Goal: Task Accomplishment & Management: Use online tool/utility

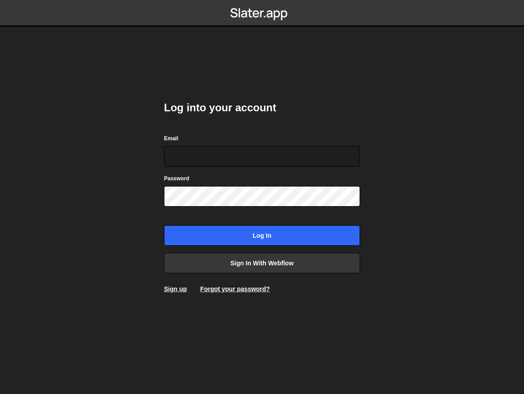
type input "simon@simonziri.com"
click at [315, 223] on form "Email simon@simonziri.com Password Log in" at bounding box center [262, 190] width 196 height 112
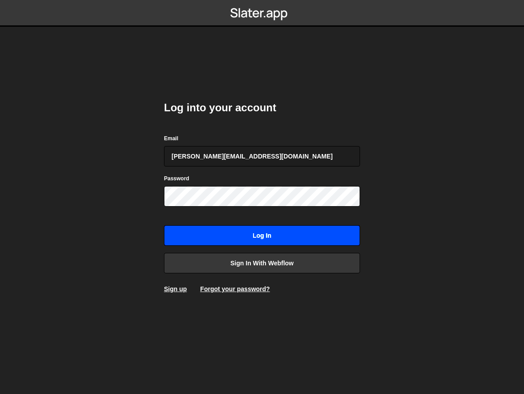
click at [311, 234] on input "Log in" at bounding box center [262, 235] width 196 height 20
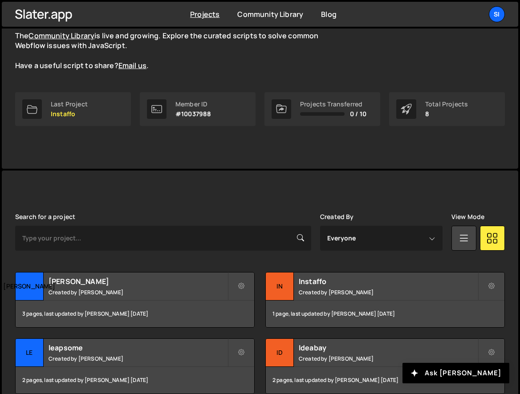
scroll to position [42, 0]
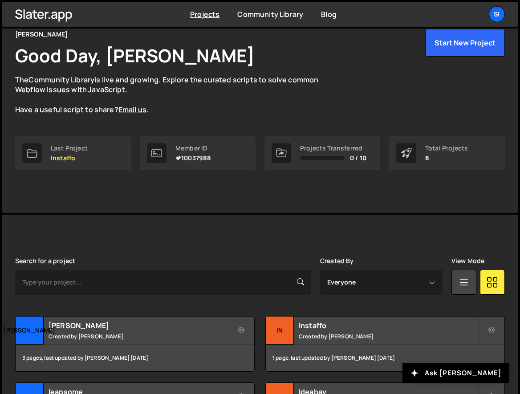
click at [331, 204] on div "SIMON ZIRI Good Day, Simon Ziri The Community Library is live and growing. Expl…" at bounding box center [260, 99] width 517 height 227
click at [455, 53] on button "Start New Project" at bounding box center [466, 43] width 80 height 28
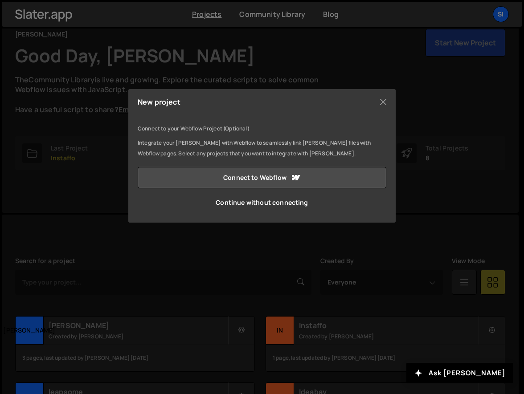
click at [327, 264] on div "New project Connect to your Webflow Project (Optional) Integrate your Slater wi…" at bounding box center [262, 197] width 524 height 394
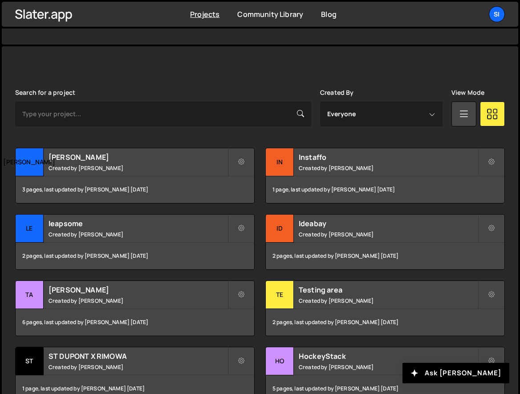
scroll to position [238, 0]
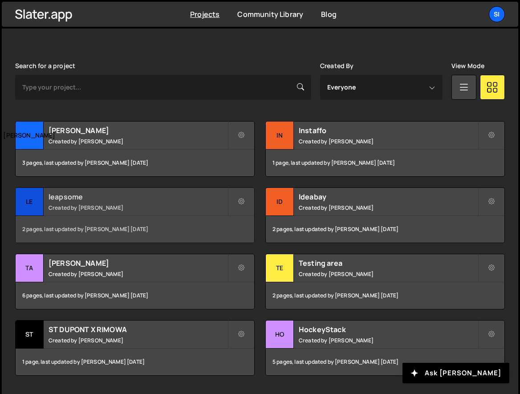
click at [160, 199] on h2 "leapsome" at bounding box center [138, 197] width 179 height 10
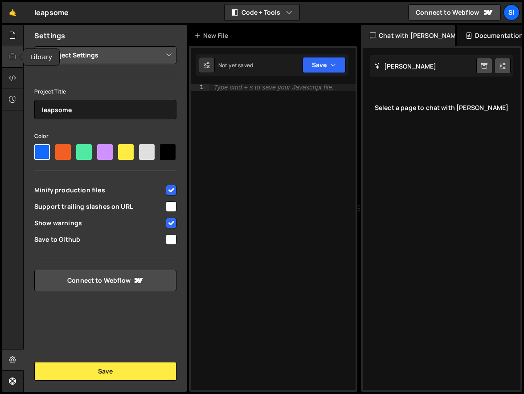
click at [12, 49] on div at bounding box center [13, 56] width 22 height 21
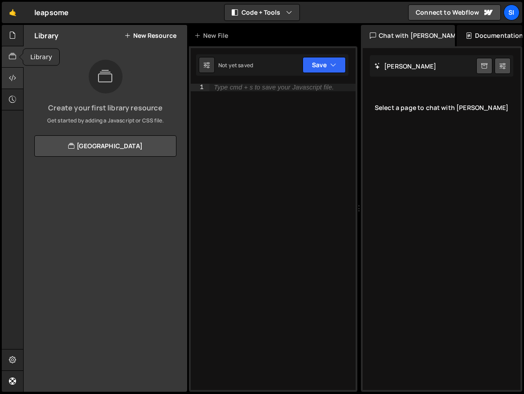
click at [12, 83] on icon at bounding box center [12, 78] width 7 height 10
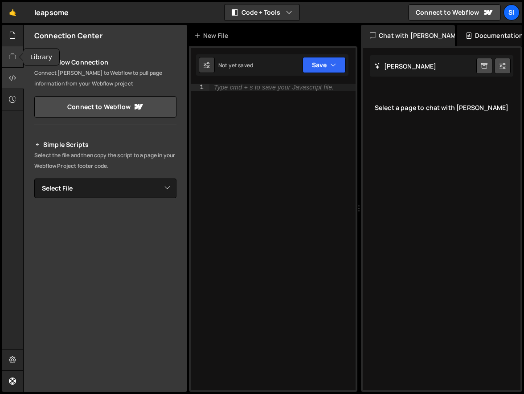
click at [15, 57] on icon at bounding box center [12, 57] width 7 height 10
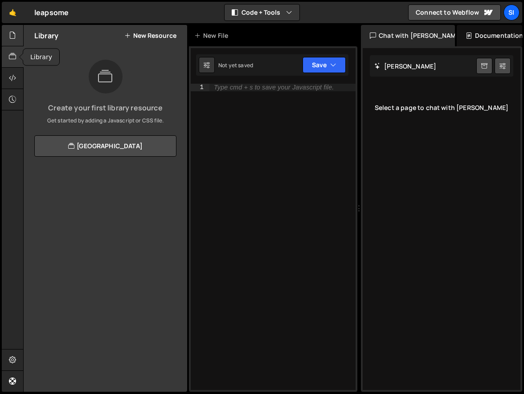
click at [14, 43] on div at bounding box center [13, 35] width 22 height 21
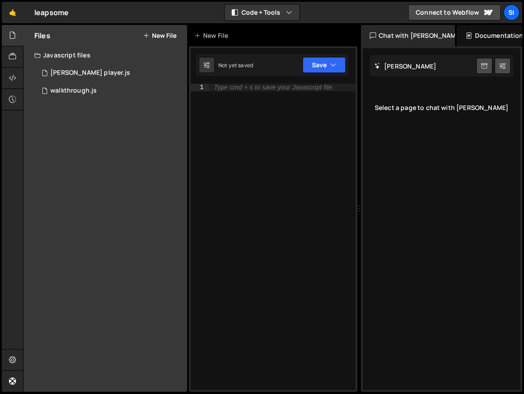
click at [168, 40] on div "Files New File" at bounding box center [106, 35] width 164 height 21
click at [168, 35] on button "New File" at bounding box center [159, 35] width 33 height 7
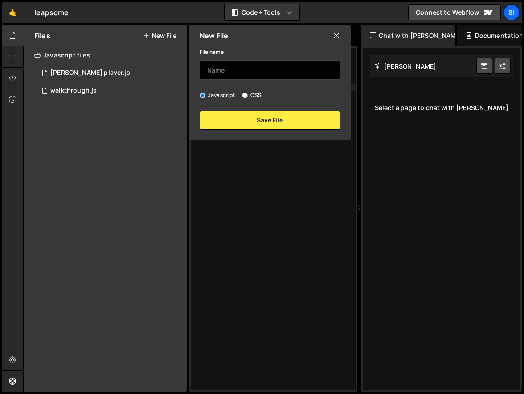
click at [234, 73] on input "text" at bounding box center [270, 70] width 140 height 20
click at [215, 71] on input "form.js" at bounding box center [270, 70] width 140 height 20
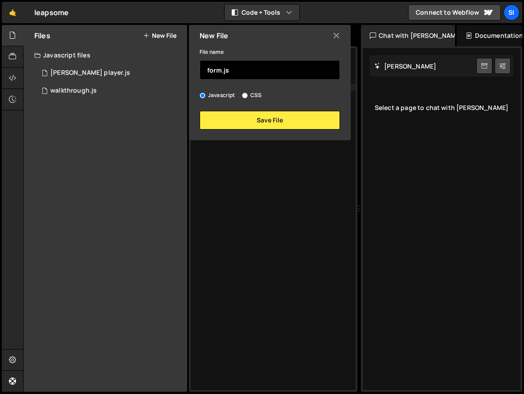
click at [215, 71] on input "form.js" at bounding box center [270, 70] width 140 height 20
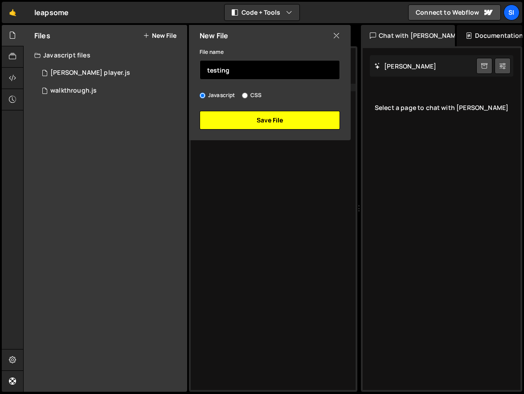
type input "testing"
click at [241, 127] on button "Save File" at bounding box center [270, 120] width 140 height 19
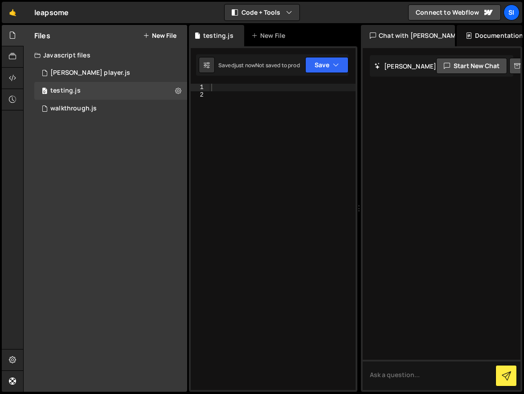
click at [249, 103] on div at bounding box center [282, 244] width 146 height 321
click at [256, 90] on div at bounding box center [282, 244] width 146 height 321
type textarea "<"
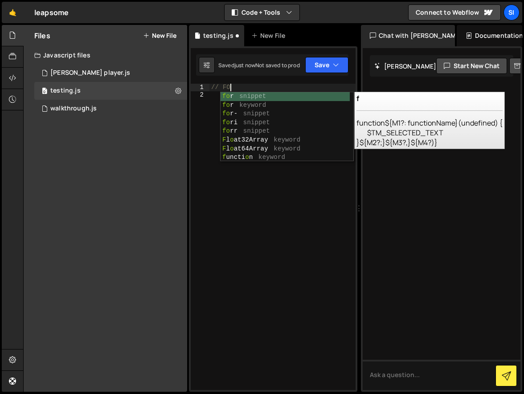
scroll to position [0, 1]
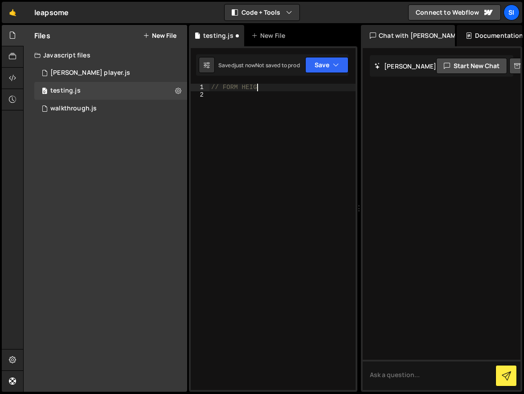
type textarea "// FORM HEIGHT"
paste textarea "})();"
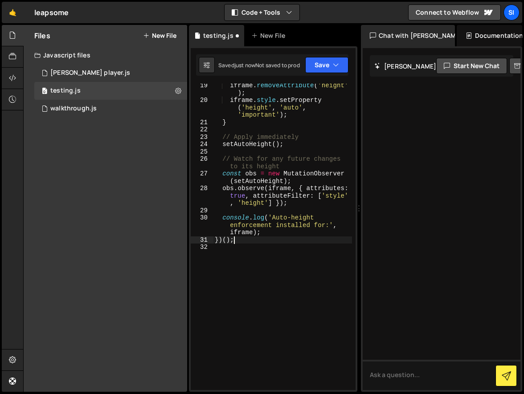
scroll to position [161, 0]
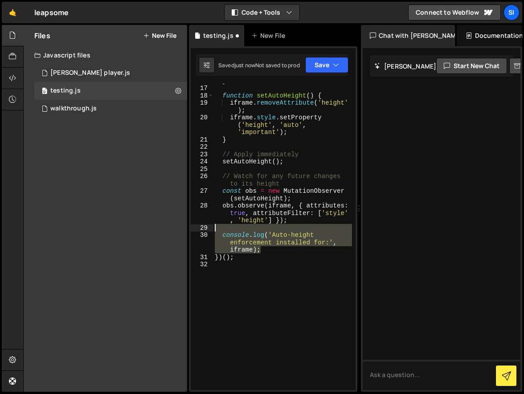
drag, startPoint x: 275, startPoint y: 250, endPoint x: 240, endPoint y: 231, distance: 40.7
click at [240, 231] on div "} function setAutoHeight ( ) { iframe . removeAttribute ( 'height' ) ; iframe .…" at bounding box center [282, 237] width 139 height 321
click at [307, 231] on div "Debug Explain Copy" at bounding box center [329, 230] width 47 height 14
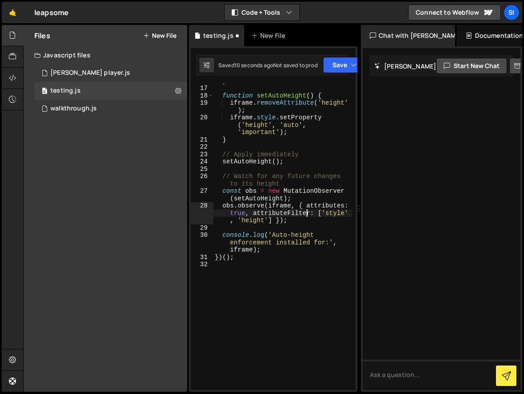
click at [306, 217] on div "} function setAutoHeight ( ) { iframe . removeAttribute ( 'height' ) ; iframe .…" at bounding box center [282, 237] width 139 height 321
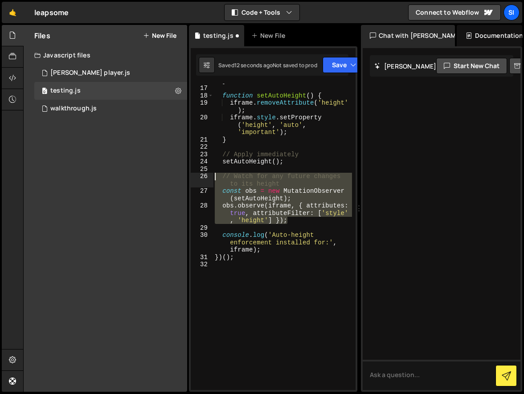
drag, startPoint x: 306, startPoint y: 222, endPoint x: 213, endPoint y: 177, distance: 104.0
click at [213, 177] on div "obs.observe(iframe, { attributes: true, attributeFilter: ['style', 'height'] })…" at bounding box center [273, 237] width 165 height 307
type textarea "// Watch for any future changes to its height const obs = new MutationObserver(…"
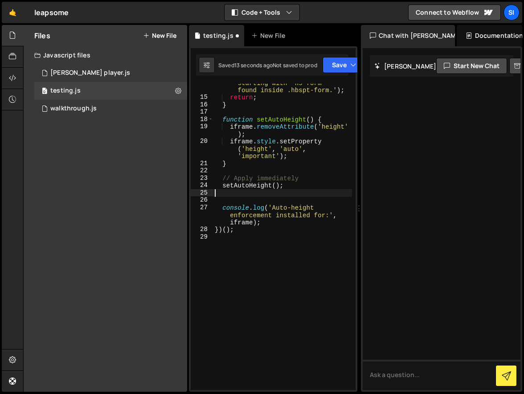
scroll to position [137, 0]
click at [309, 139] on div "console . warn ( 'No iframe with id starting with "hs-form-" found inside .hbsp…" at bounding box center [282, 240] width 139 height 336
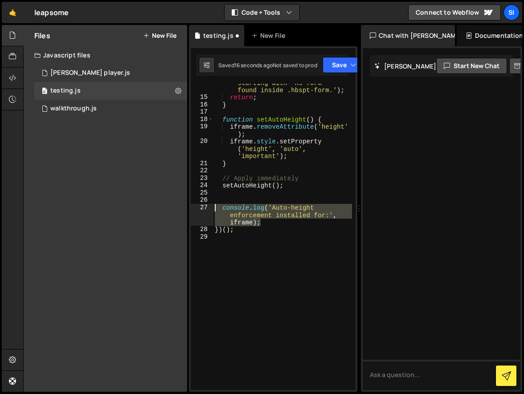
drag, startPoint x: 284, startPoint y: 223, endPoint x: 204, endPoint y: 204, distance: 81.9
click at [204, 204] on div "iframe.style.setProperty('height', 'auto', 'important'); 14 15 16 17 18 19 20 2…" at bounding box center [273, 237] width 165 height 307
type textarea "console.log('Auto-height enforcement installed for:', iframe);"
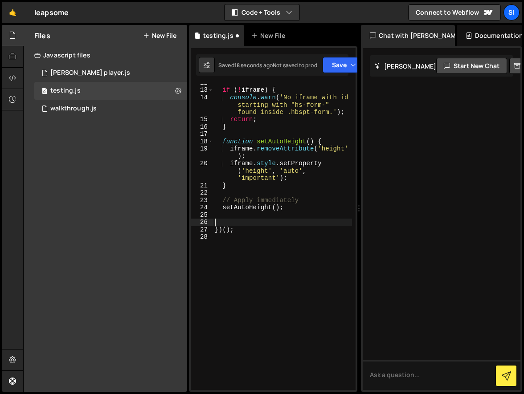
type textarea "setAutoHeight();"
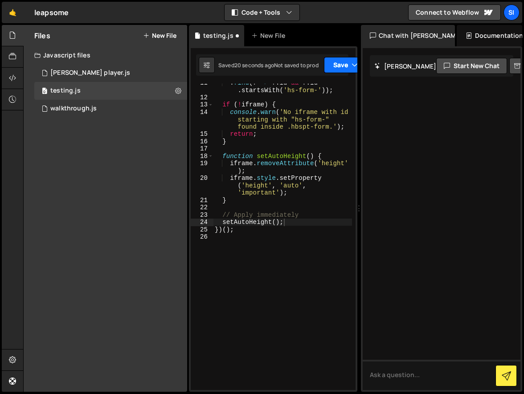
click at [343, 62] on button "Save" at bounding box center [345, 65] width 43 height 16
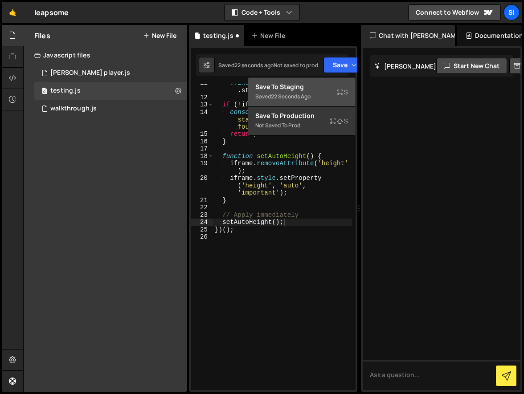
click at [328, 89] on div "Save to Staging S" at bounding box center [301, 86] width 93 height 9
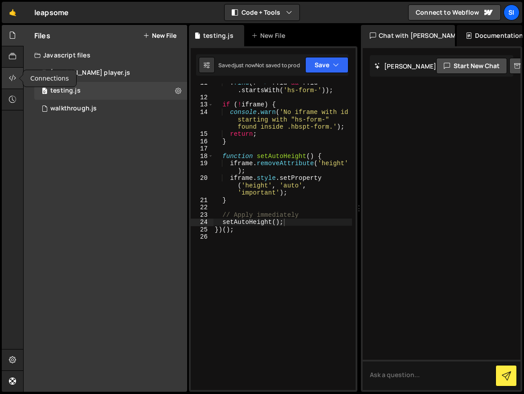
click at [8, 78] on div at bounding box center [13, 78] width 22 height 21
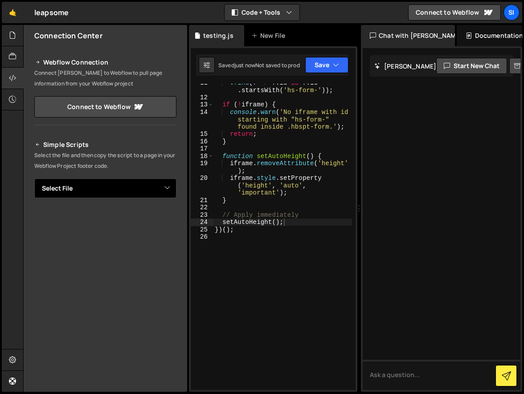
click at [124, 192] on select "Select File [PERSON_NAME] player.js walkthrough.js testing.js" at bounding box center [105, 189] width 142 height 20
select select "44753"
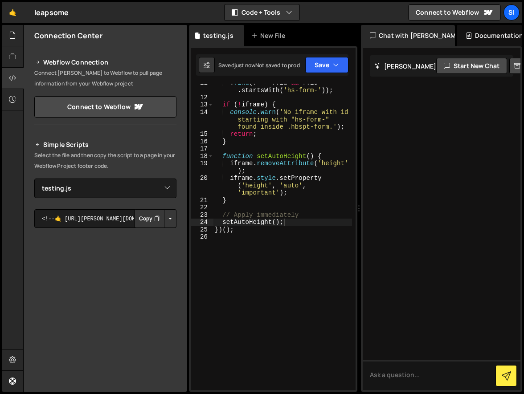
click at [150, 224] on button "Copy" at bounding box center [149, 218] width 30 height 19
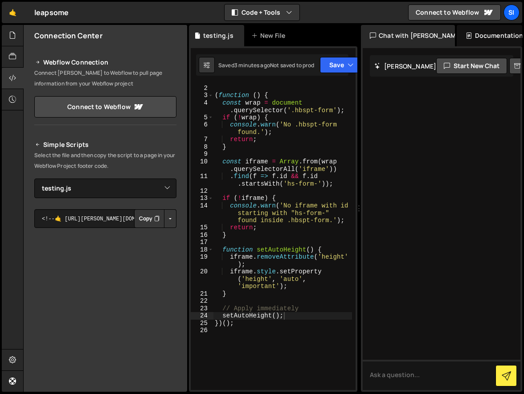
scroll to position [0, 0]
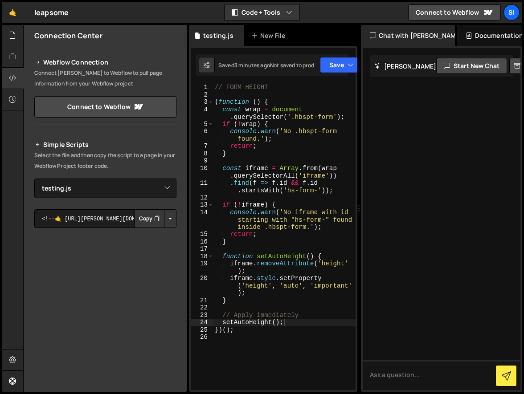
type textarea "iframe.style.setProperty('height', 'auto', 'important');"
click at [271, 286] on div "// FORM HEIGHT ( function ( ) { const wrap = document . querySelector ( '.hbspt…" at bounding box center [284, 244] width 143 height 321
click at [276, 334] on div "// FORM HEIGHT ( function ( ) { const wrap = document . querySelector ( '.hbspt…" at bounding box center [284, 244] width 143 height 321
click at [280, 307] on div "// FORM HEIGHT ( function ( ) { const wrap = document . querySelector ( '.hbspt…" at bounding box center [284, 244] width 143 height 321
type textarea "}"
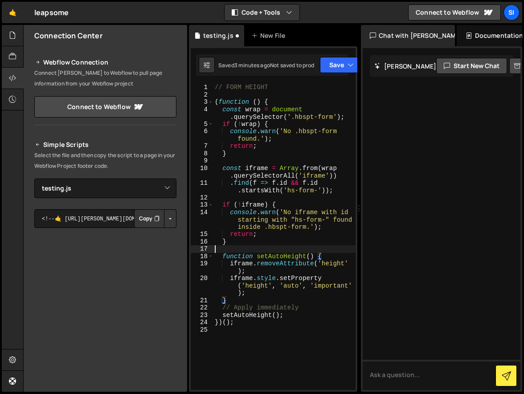
click at [286, 249] on div "// FORM HEIGHT ( function ( ) { const wrap = document . querySelector ( '.hbspt…" at bounding box center [284, 244] width 143 height 321
type textarea "}"
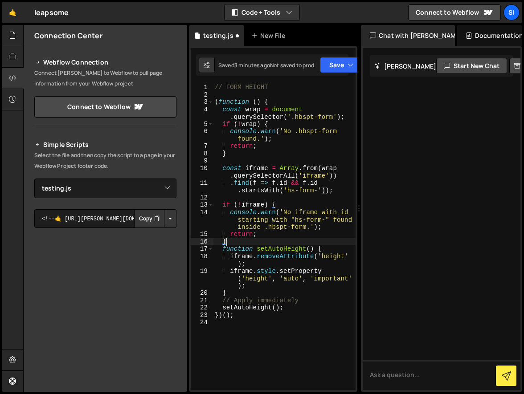
click at [294, 197] on div "// FORM HEIGHT ( function ( ) { const wrap = document . querySelector ( '.hbspt…" at bounding box center [284, 244] width 143 height 321
click at [289, 248] on div "// FORM HEIGHT ( function ( ) { const wrap = document . querySelector ( '.hbspt…" at bounding box center [284, 244] width 143 height 321
type textarea "function setAutoHeight() {"
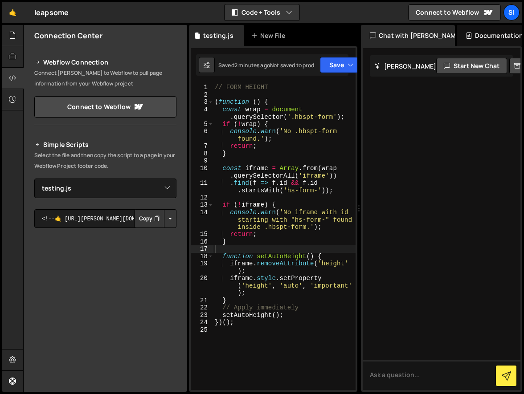
click at [459, 216] on div at bounding box center [442, 219] width 158 height 342
click at [296, 270] on div "// FORM HEIGHT ( function ( ) { const wrap = document . querySelector ( '.hbspt…" at bounding box center [284, 244] width 143 height 321
click at [314, 106] on div "// FORM HEIGHT ( function ( ) { const wrap = document . querySelector ( '.hbspt…" at bounding box center [284, 244] width 143 height 321
click at [340, 65] on button "Save" at bounding box center [341, 65] width 43 height 16
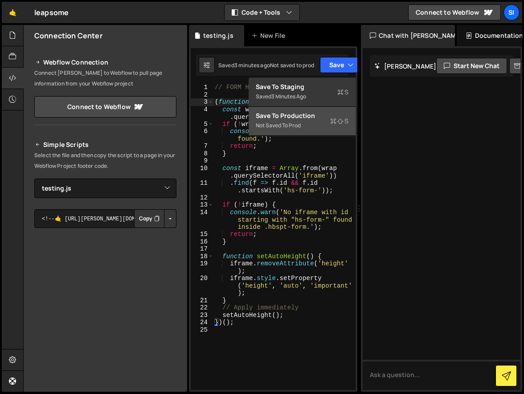
click at [335, 112] on div "Save to Production S" at bounding box center [302, 115] width 93 height 9
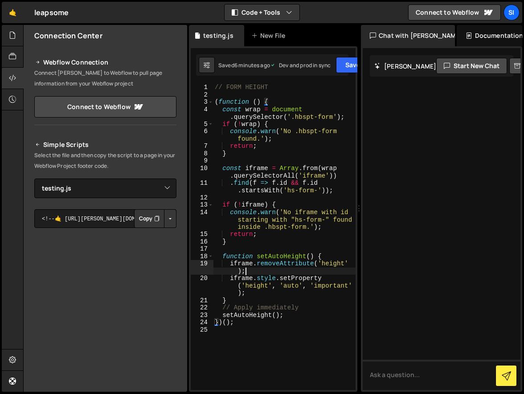
click at [261, 269] on div "// FORM HEIGHT ( function ( ) { const wrap = document . querySelector ( '.hbspt…" at bounding box center [284, 244] width 143 height 321
type textarea "})();"
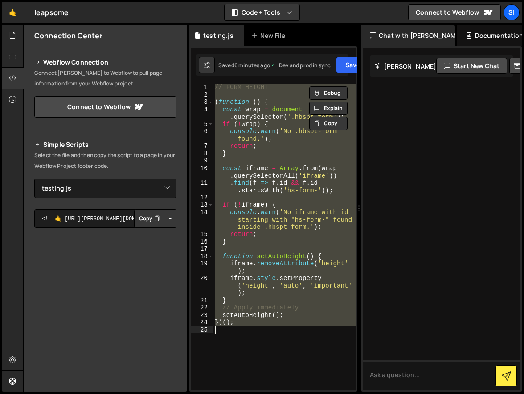
click at [269, 343] on div "// FORM HEIGHT ( function ( ) { const wrap = document . querySelector ( '.hbspt…" at bounding box center [284, 244] width 143 height 321
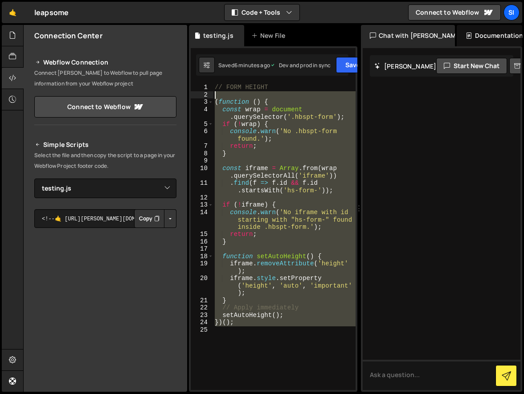
drag, startPoint x: 269, startPoint y: 343, endPoint x: 201, endPoint y: 94, distance: 257.7
click at [201, 94] on div "1 2 3 4 5 6 7 8 9 10 11 12 13 14 15 16 17 18 19 20 21 22 23 24 25 // FORM HEIGH…" at bounding box center [273, 237] width 165 height 307
type textarea "(function () {"
paste textarea
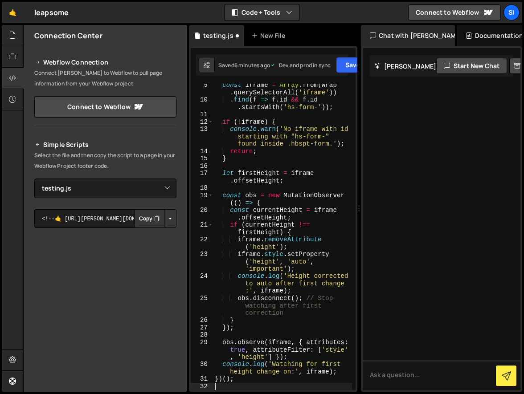
scroll to position [76, 0]
click at [330, 67] on button "Save" at bounding box center [328, 65] width 43 height 16
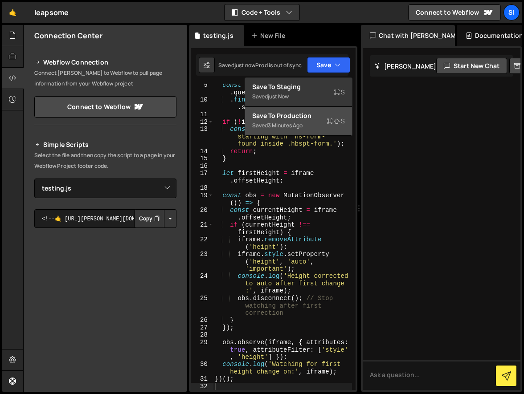
click at [322, 129] on div "Saved 3 minutes ago" at bounding box center [298, 125] width 93 height 11
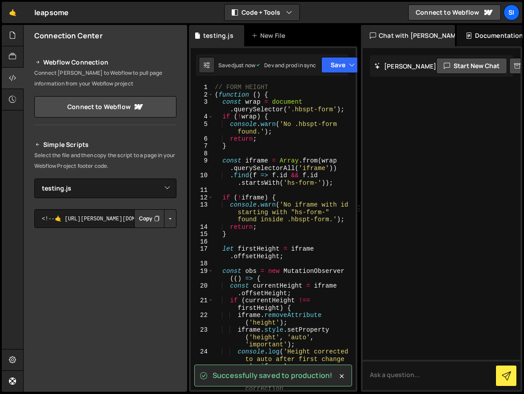
scroll to position [0, 0]
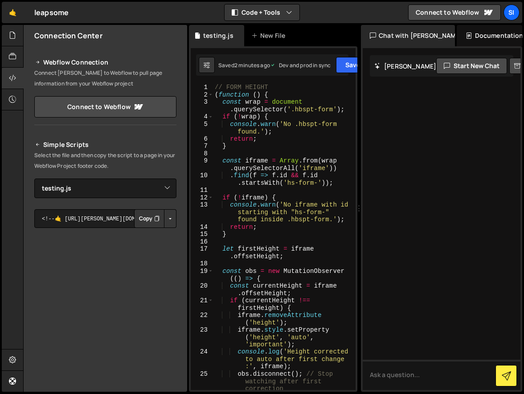
click at [250, 203] on div "// FORM HEIGHT ( function ( ) { const wrap = document . querySelector ( '.hbspt…" at bounding box center [282, 244] width 139 height 321
type textarea "})();"
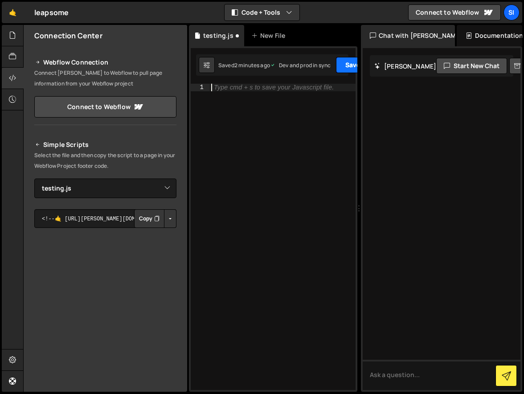
click at [352, 64] on button "Save" at bounding box center [357, 65] width 43 height 16
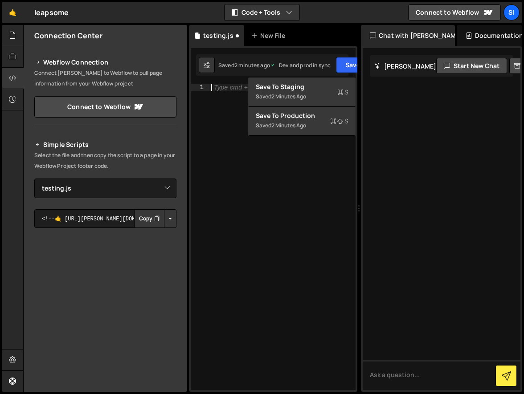
click at [336, 141] on div "Type cmd + s to save your Javascript file." at bounding box center [282, 244] width 146 height 321
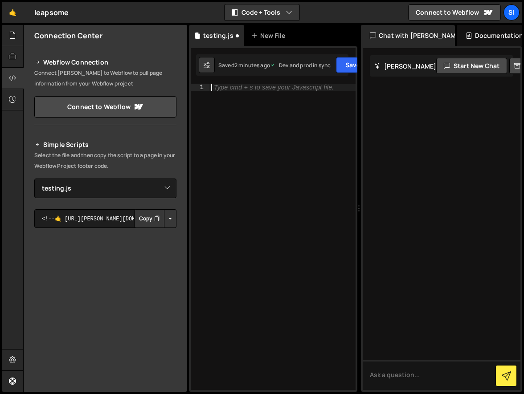
click at [336, 131] on div "Type cmd + s to save your Javascript file." at bounding box center [282, 244] width 146 height 321
click at [349, 70] on button "Save" at bounding box center [357, 65] width 43 height 16
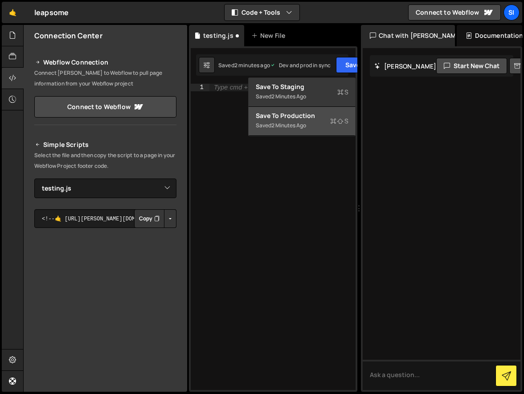
click at [338, 116] on div "Save to Production S" at bounding box center [302, 115] width 93 height 9
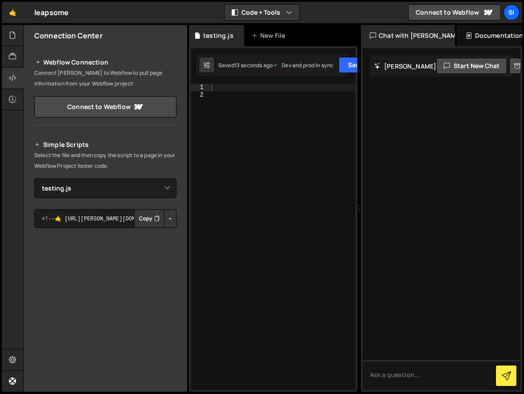
click at [323, 85] on div at bounding box center [282, 244] width 146 height 321
paste textarea "const obs = new MutationObserver(() => {"
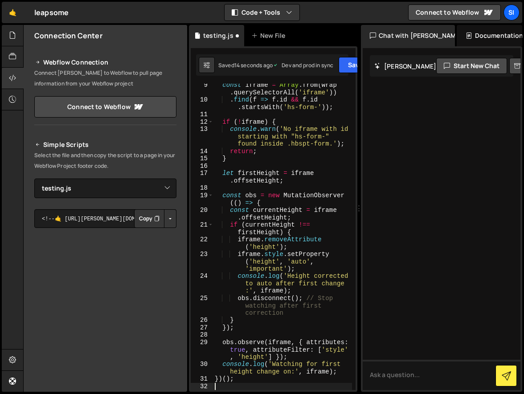
click at [304, 198] on div "const iframe = Array . from ( wrap . querySelectorAll ( 'iframe' )) . find ( f …" at bounding box center [282, 246] width 139 height 329
click at [350, 67] on button "Save" at bounding box center [345, 65] width 43 height 16
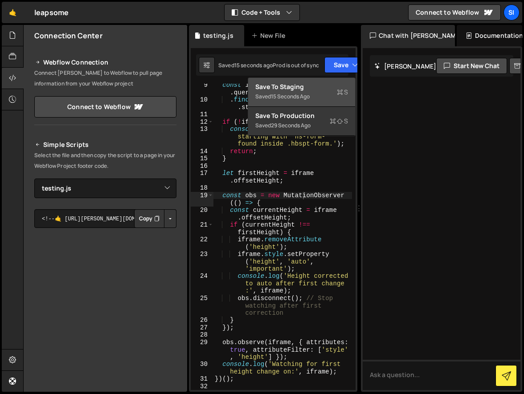
click at [349, 106] on button "Save to Staging S Saved 15 seconds ago" at bounding box center [301, 92] width 107 height 29
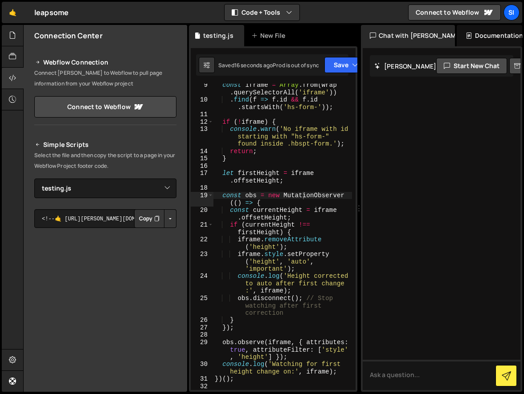
click at [352, 50] on div "1 Type cmd + s to save your Javascript file. הההההההההההההההההההההההההההההההההה…" at bounding box center [273, 219] width 168 height 346
click at [352, 61] on button "Save" at bounding box center [345, 65] width 43 height 16
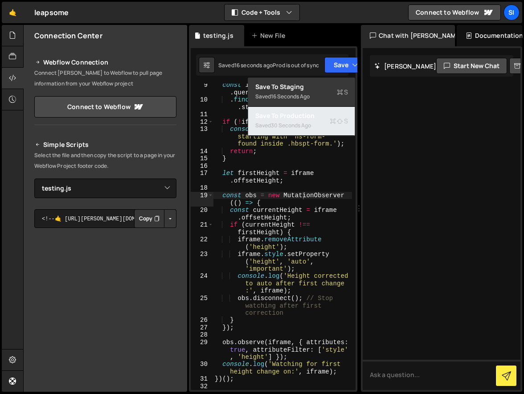
click at [341, 121] on icon at bounding box center [340, 121] width 6 height 9
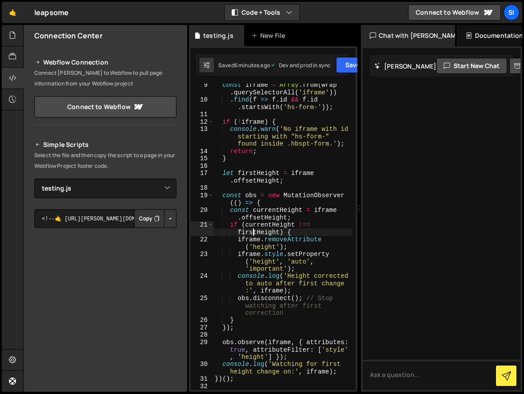
click at [255, 235] on div "const iframe = Array . from ( wrap . querySelectorAll ( 'iframe' )) . find ( f …" at bounding box center [282, 246] width 139 height 329
type textarea "})();"
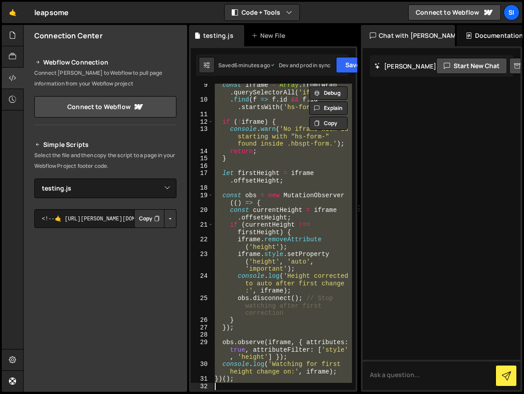
paste textarea
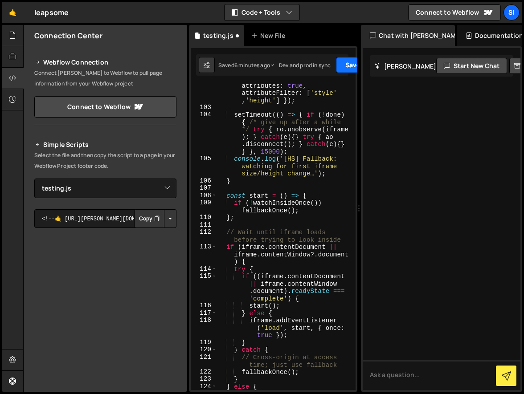
click at [350, 61] on button "Save" at bounding box center [357, 65] width 43 height 16
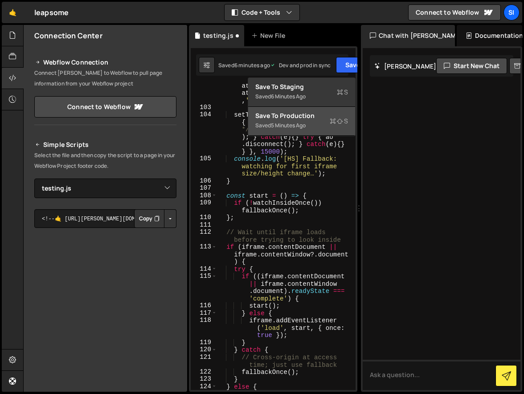
click at [334, 107] on button "Save to Production S Saved 5 minutes ago" at bounding box center [301, 121] width 107 height 29
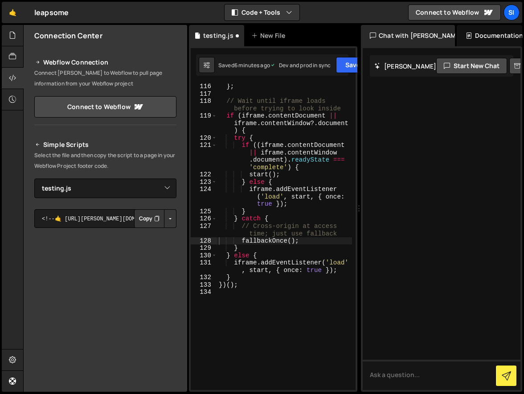
scroll to position [1501, 0]
click at [276, 136] on div "} ; // Wait until iframe loads before trying to look inside if ( iframe . conte…" at bounding box center [284, 243] width 135 height 321
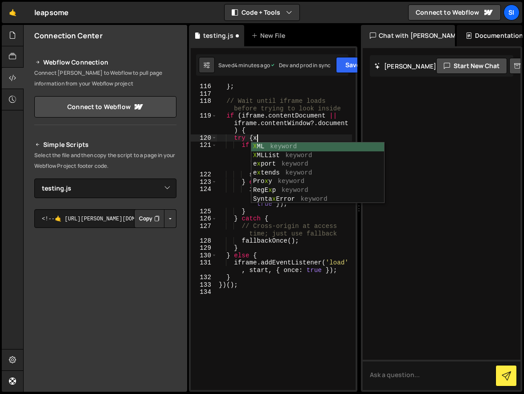
type textarea "})();"
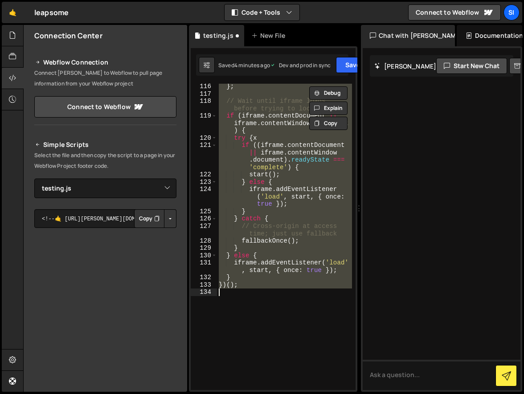
scroll to position [0, 1]
paste textarea
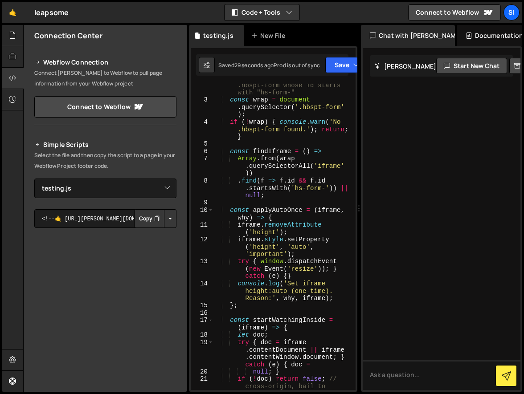
scroll to position [15, 0]
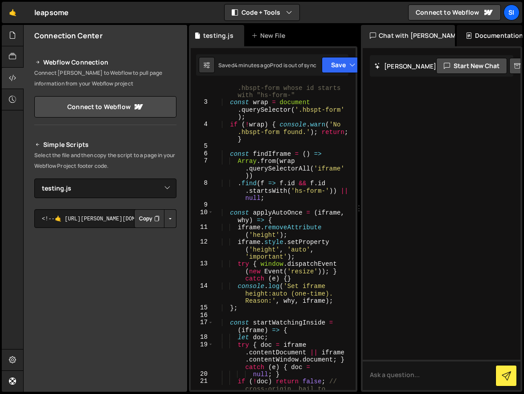
click at [303, 210] on div "// Find the first iframe inside .hbspt-form whose id starts with "hs-form-" con…" at bounding box center [282, 252] width 139 height 351
type textarea "const i = find"
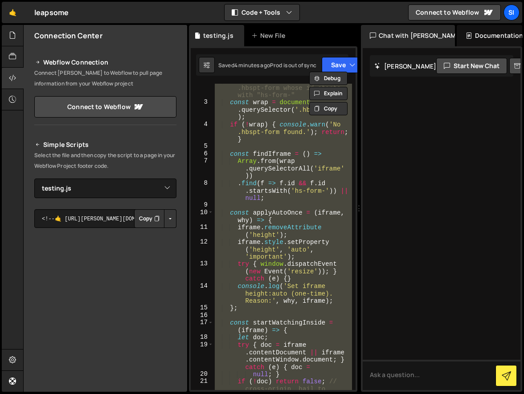
paste textarea
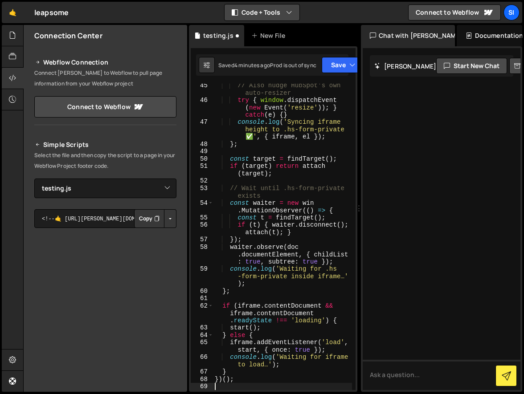
scroll to position [642, 0]
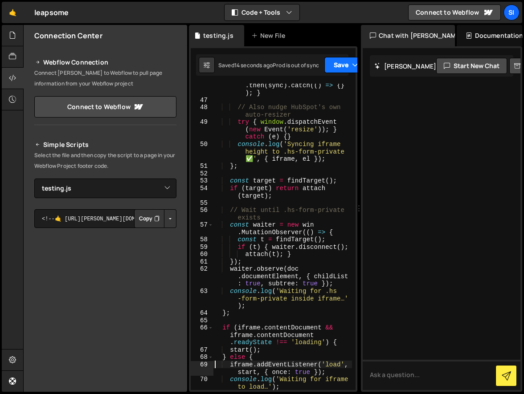
click at [347, 70] on button "Save" at bounding box center [345, 65] width 43 height 16
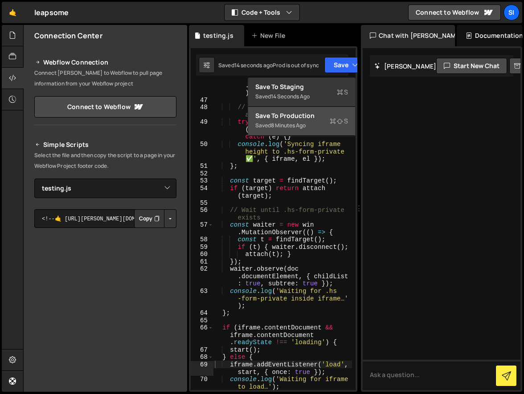
click at [343, 123] on icon at bounding box center [340, 121] width 6 height 9
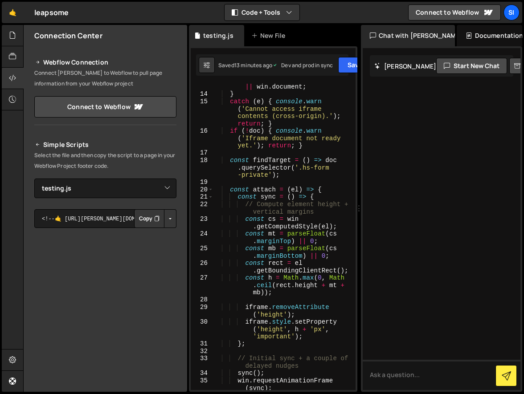
scroll to position [0, 0]
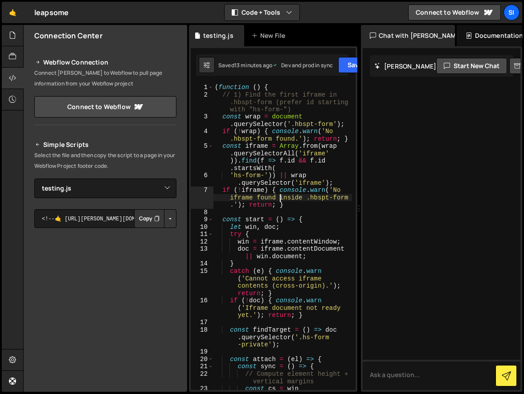
click at [280, 201] on div "( function ( ) { // 1) Find the first iframe in .hbspt-form (prefer id starting…" at bounding box center [282, 248] width 139 height 329
type textarea "})();"
